Goal: Task Accomplishment & Management: Manage account settings

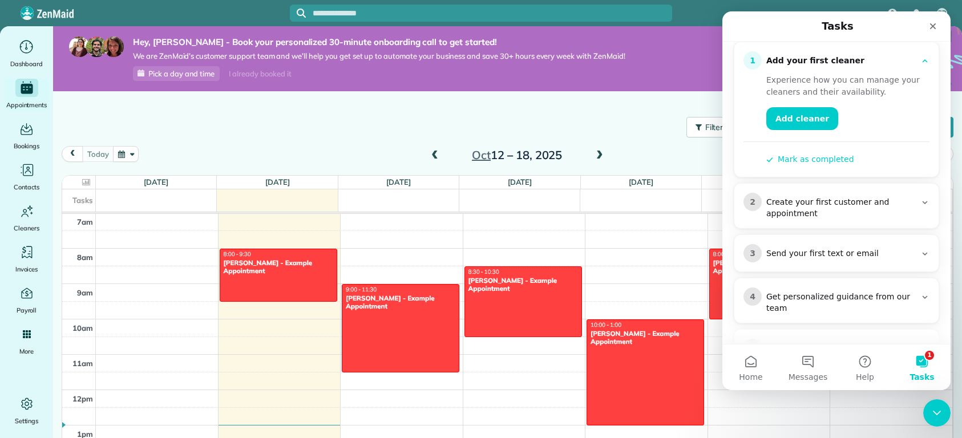
scroll to position [128, 0]
click at [864, 196] on div "Create your first customer and appointment" at bounding box center [840, 207] width 149 height 23
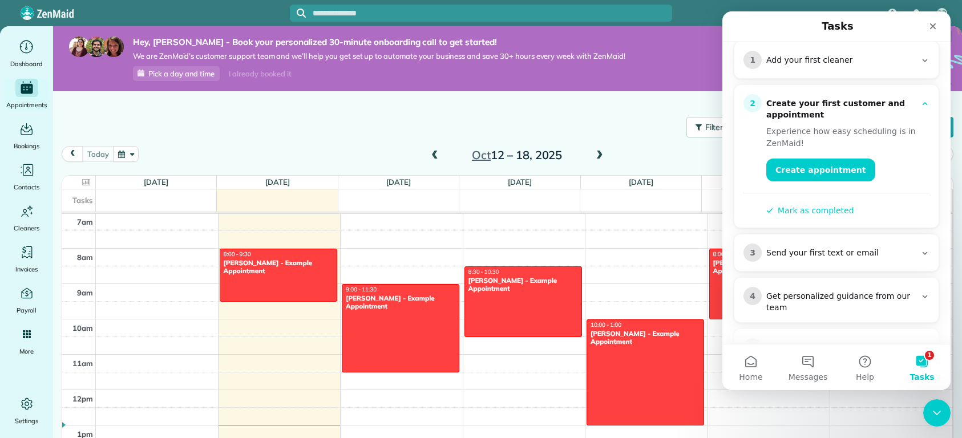
click at [861, 248] on div "Send your first text or email" at bounding box center [840, 253] width 149 height 11
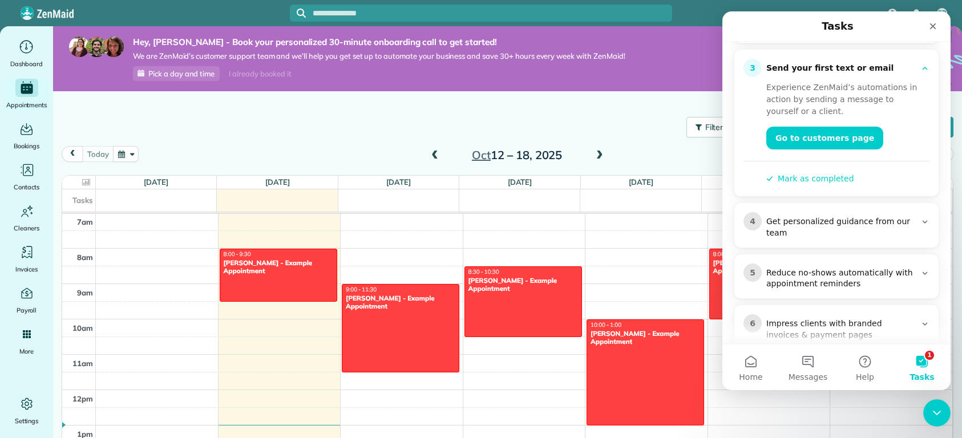
scroll to position [216, 0]
click at [875, 215] on div "Get personalized guidance from our team" at bounding box center [840, 226] width 149 height 23
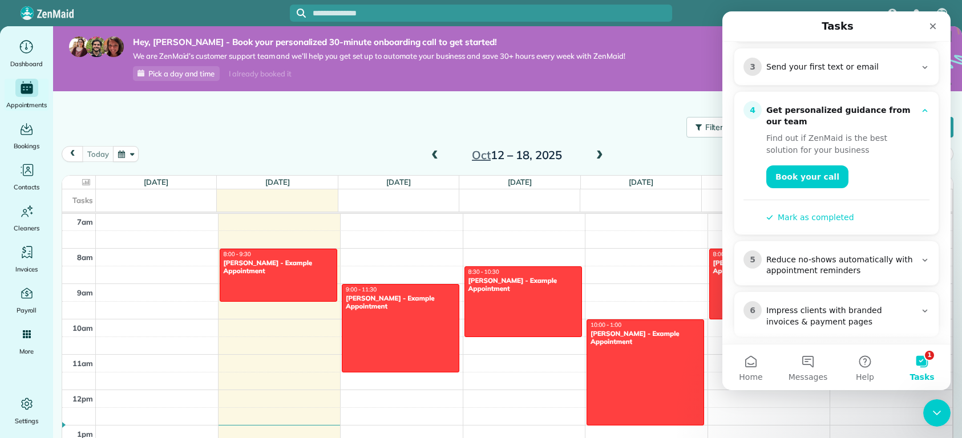
click at [871, 254] on div "Reduce no-shows automatically with appointment reminders" at bounding box center [840, 265] width 149 height 23
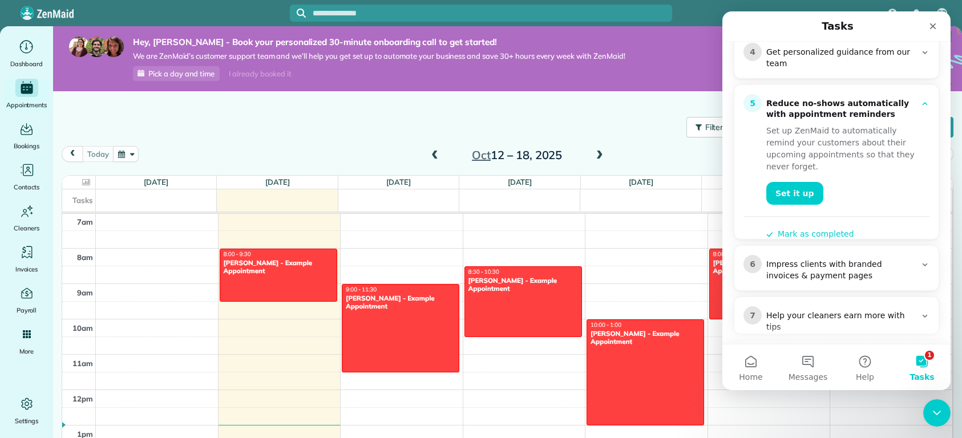
scroll to position [283, 0]
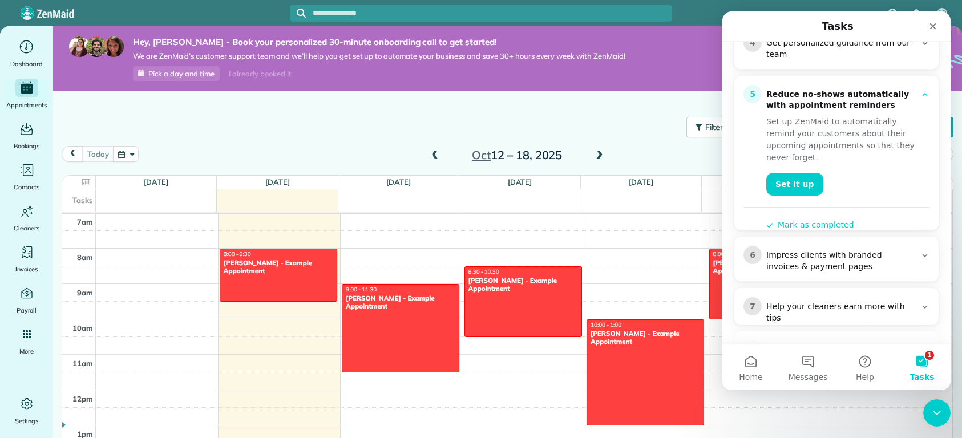
click at [871, 250] on div "Impress clients with branded invoices & payment pages" at bounding box center [840, 261] width 149 height 23
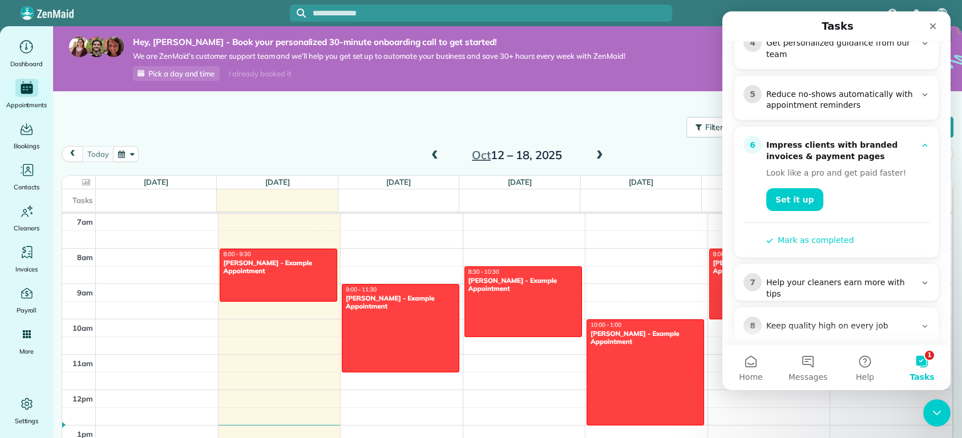
scroll to position [331, 0]
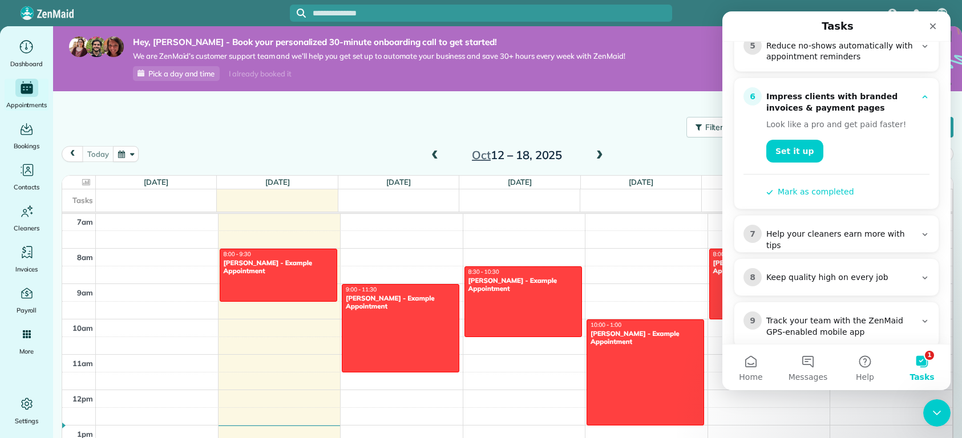
click at [874, 225] on div "7 Help your cleaners earn more with tips" at bounding box center [836, 238] width 186 height 27
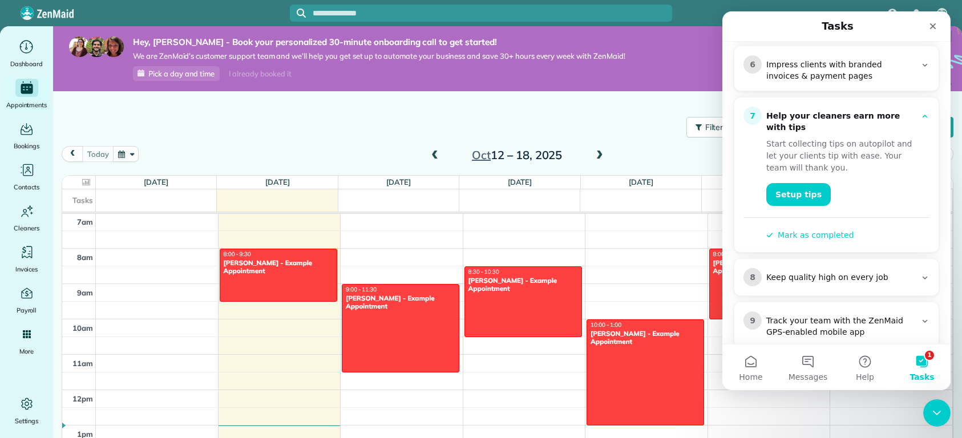
click at [874, 268] on div "8 Keep quality high on every job" at bounding box center [836, 277] width 186 height 18
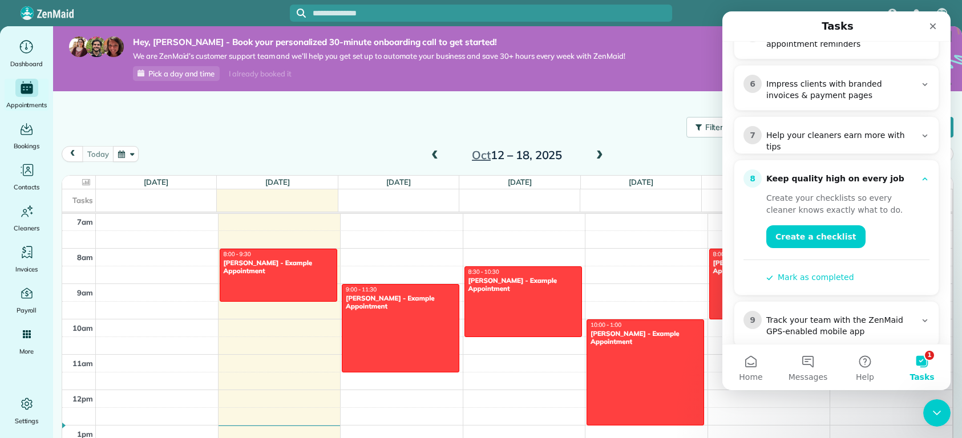
scroll to position [343, 0]
click at [869, 315] on div "Track your team with the ZenMaid GPS-enabled mobile app" at bounding box center [840, 326] width 149 height 23
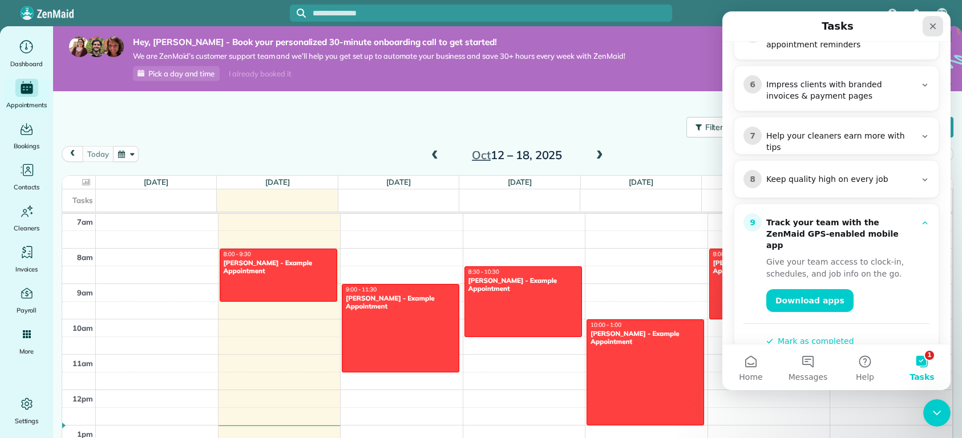
click at [936, 28] on icon "Close" at bounding box center [932, 26] width 9 height 9
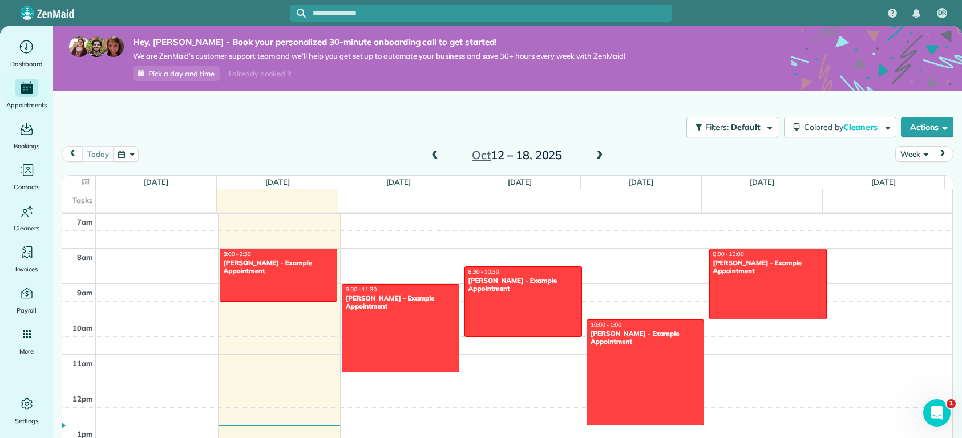
scroll to position [0, 0]
click at [31, 65] on span "Dashboard" at bounding box center [26, 63] width 33 height 11
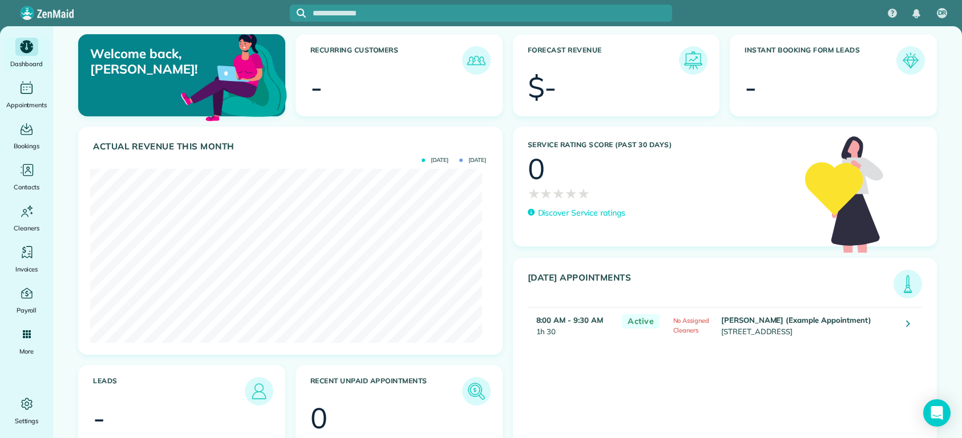
scroll to position [45, 0]
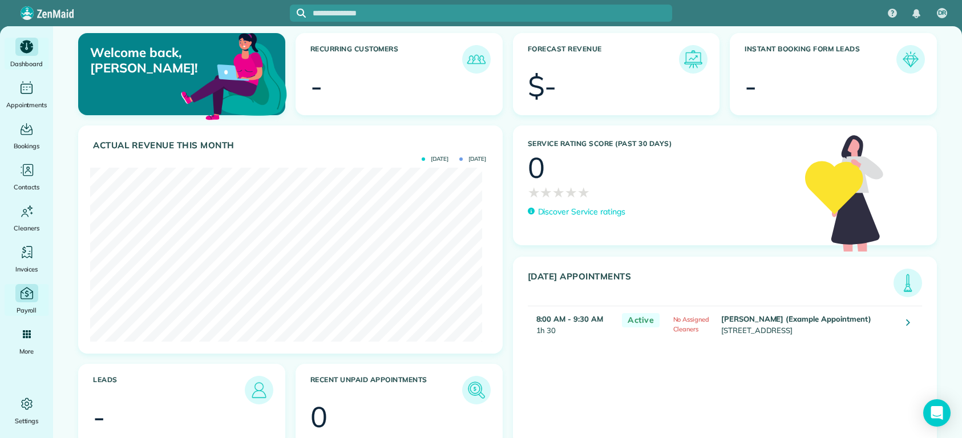
click at [22, 293] on icon "Main" at bounding box center [27, 293] width 13 height 12
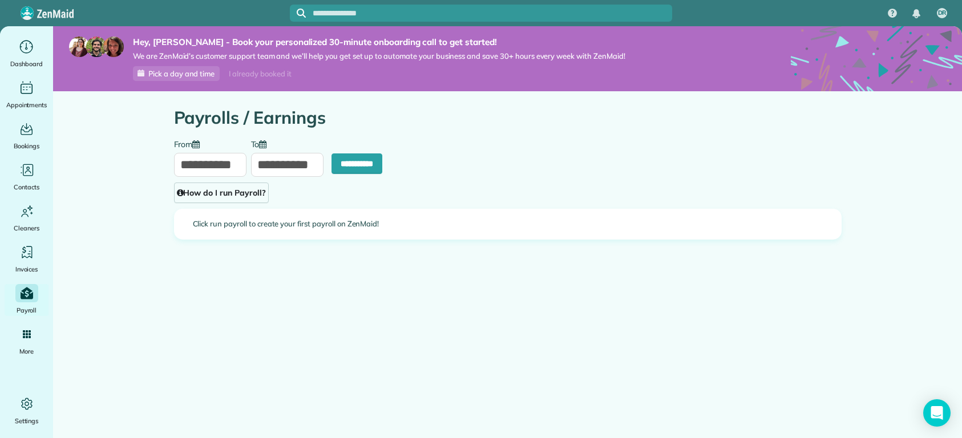
type input "**********"
click at [181, 78] on span "Pick a day and time" at bounding box center [181, 73] width 66 height 9
click at [189, 78] on link "Pick a day and time" at bounding box center [176, 73] width 87 height 15
click at [24, 55] on div "Main" at bounding box center [26, 47] width 23 height 18
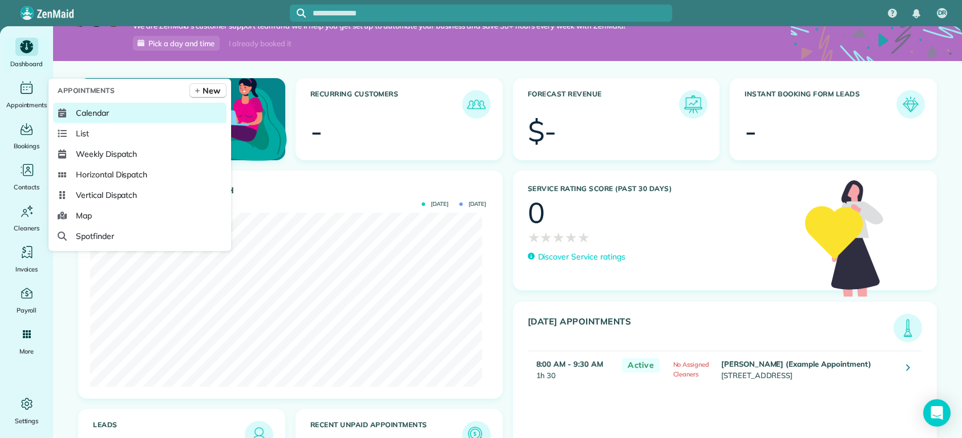
click at [97, 120] on link "Calendar" at bounding box center [139, 113] width 173 height 21
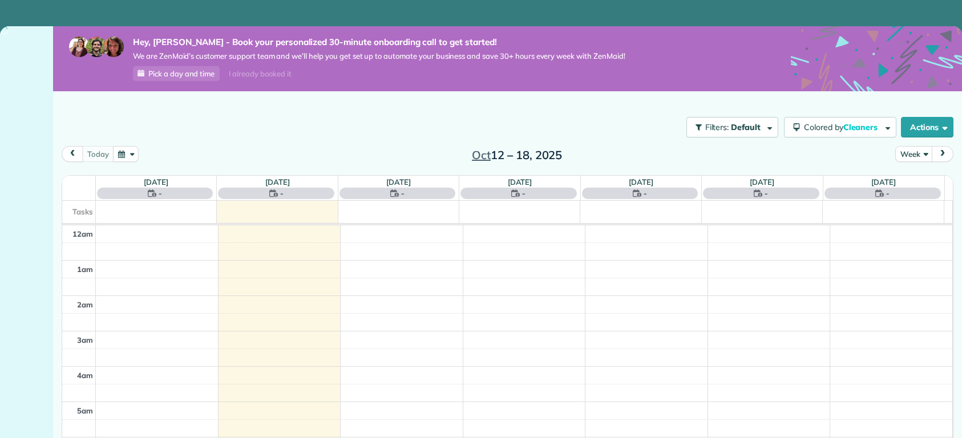
scroll to position [248, 0]
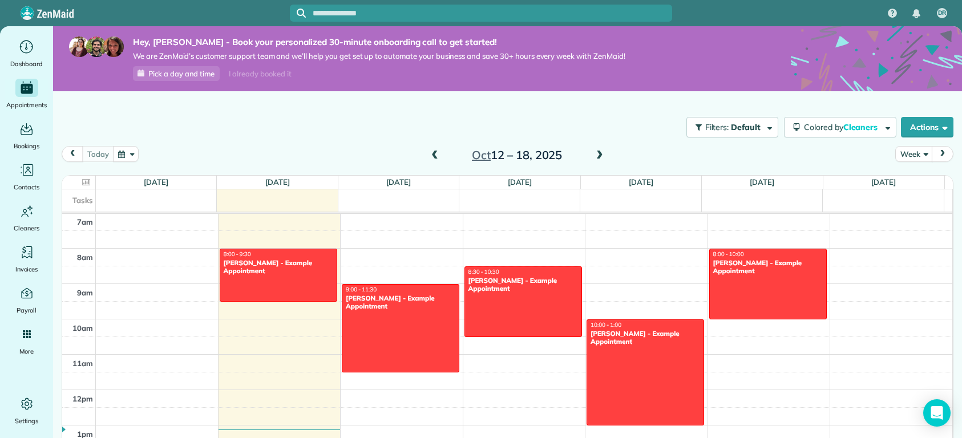
click at [896, 133] on div "Actions Create Appointment Create Task Clock In/Out Send Work Orders Print Rout…" at bounding box center [924, 127] width 57 height 21
click at [907, 131] on button "Actions" at bounding box center [927, 127] width 52 height 21
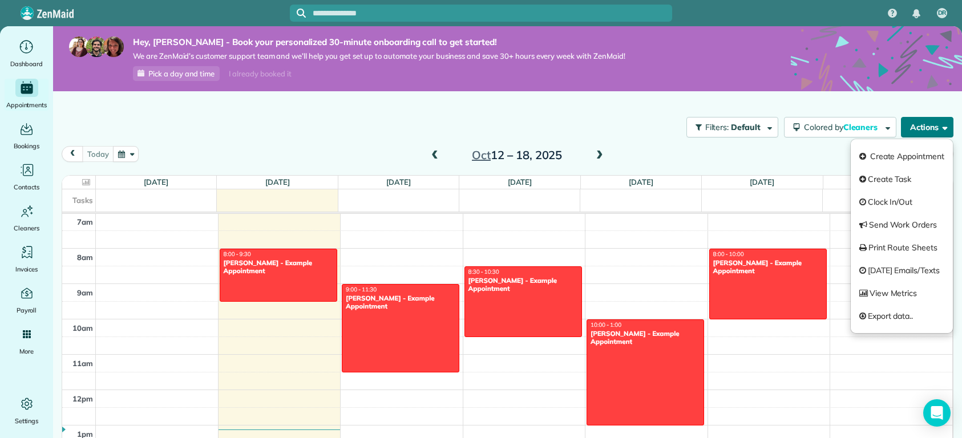
click at [907, 131] on button "Actions" at bounding box center [927, 127] width 52 height 21
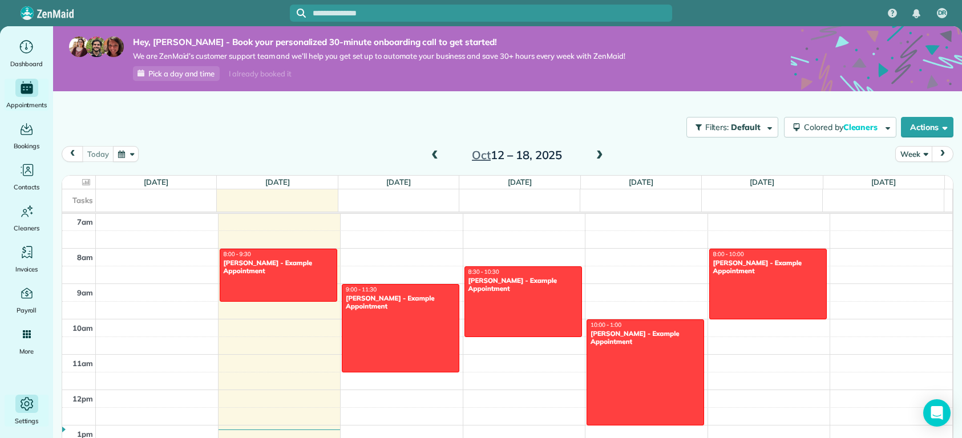
click at [19, 410] on icon "Main" at bounding box center [26, 403] width 17 height 17
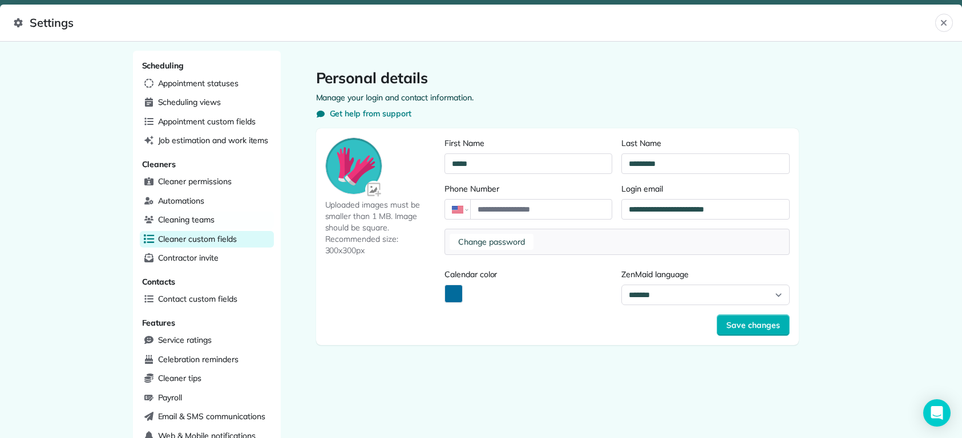
scroll to position [320, 0]
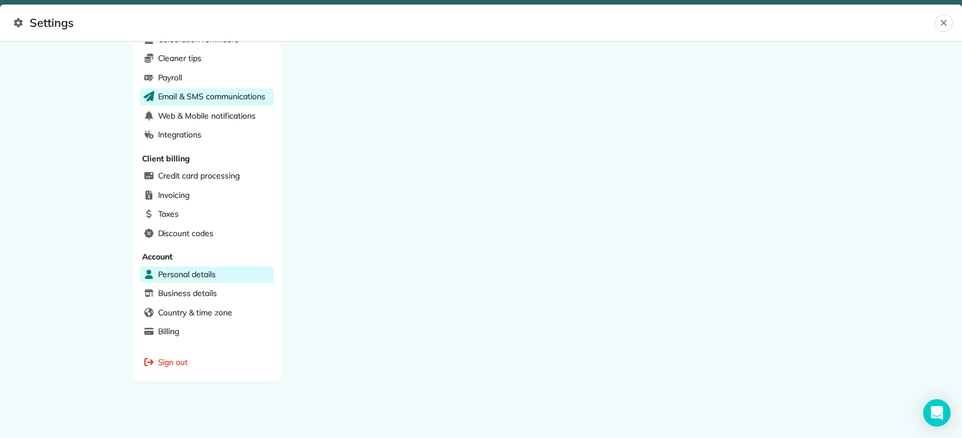
click at [213, 95] on span "Email & SMS communications" at bounding box center [211, 96] width 107 height 11
